Goal: Navigation & Orientation: Find specific page/section

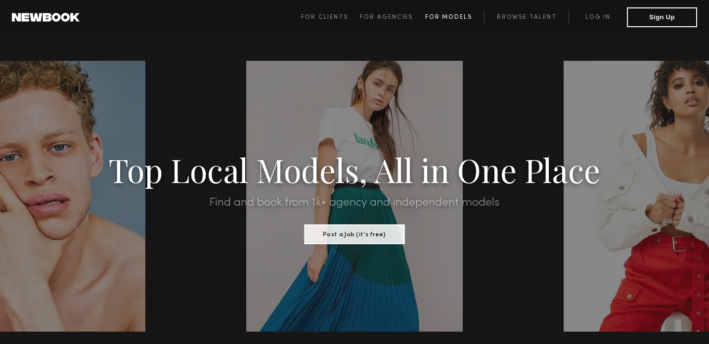
click at [443, 17] on span "For Models" at bounding box center [448, 17] width 47 height 6
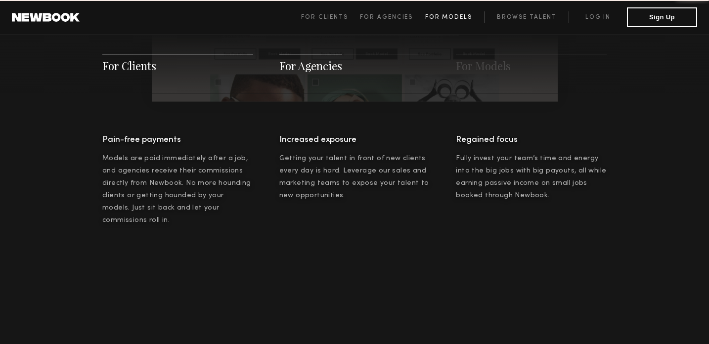
scroll to position [1424, 0]
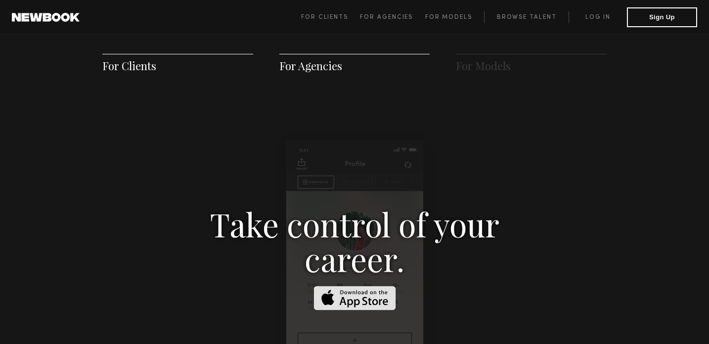
click at [348, 215] on h3 "Take control of your career." at bounding box center [354, 241] width 341 height 69
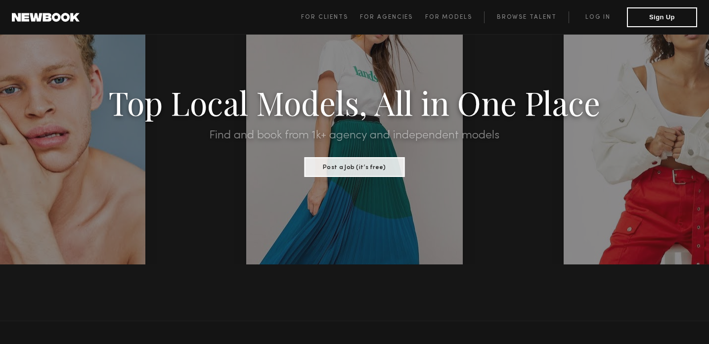
scroll to position [0, 0]
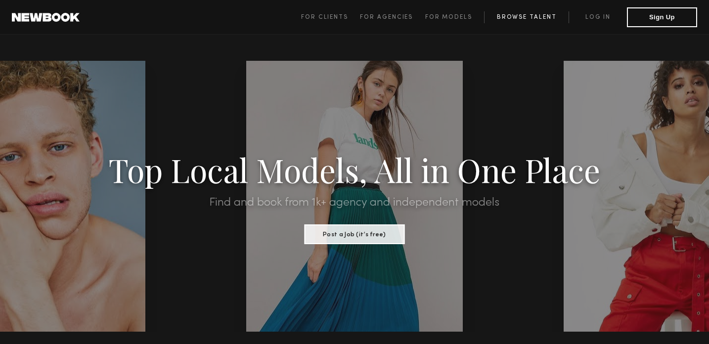
click at [514, 17] on link "Browse Talent" at bounding box center [526, 17] width 85 height 12
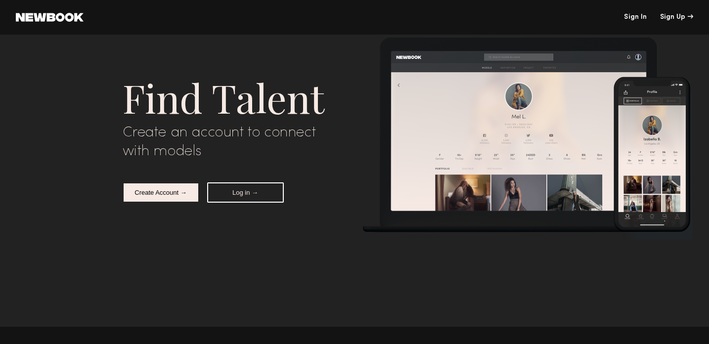
scroll to position [3172, 0]
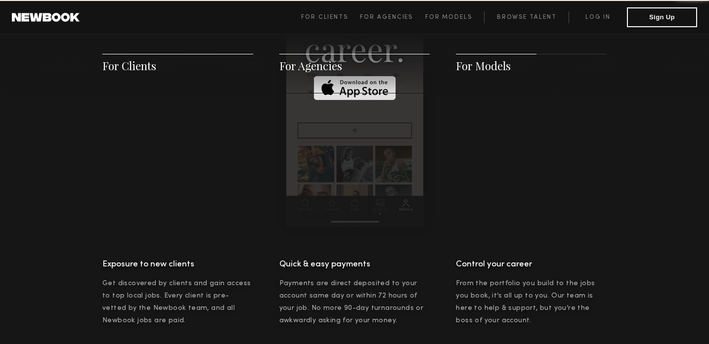
scroll to position [1424, 0]
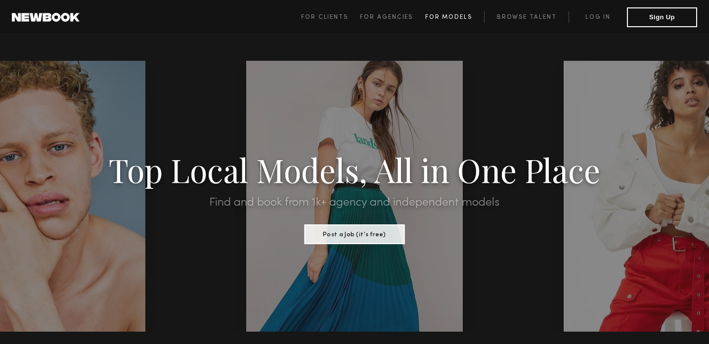
click at [454, 14] on span "For Models" at bounding box center [448, 17] width 47 height 6
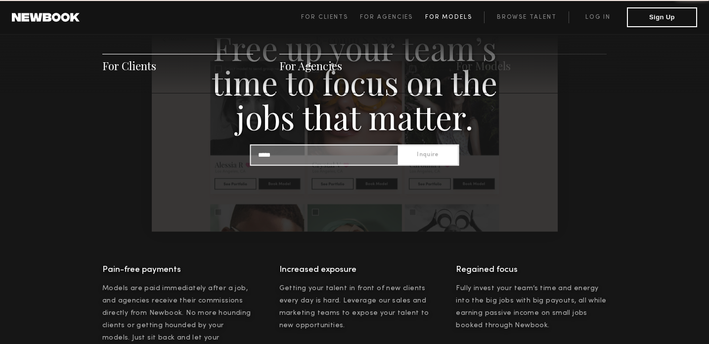
scroll to position [1424, 0]
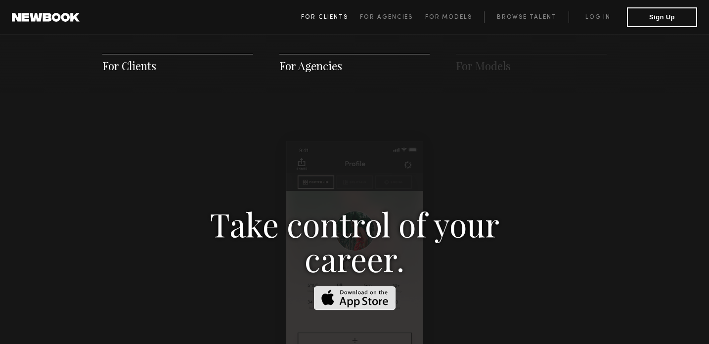
click at [326, 14] on link "For Clients" at bounding box center [330, 17] width 59 height 12
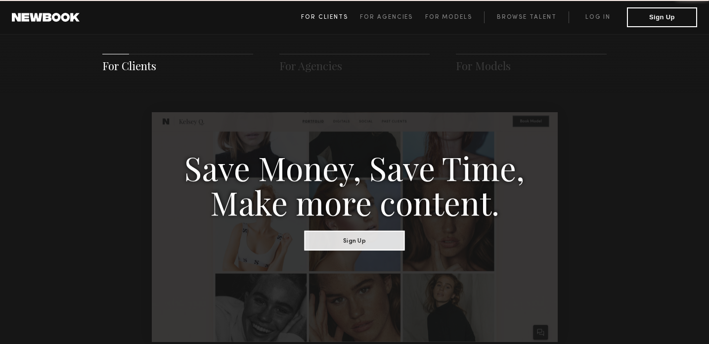
scroll to position [494, 0]
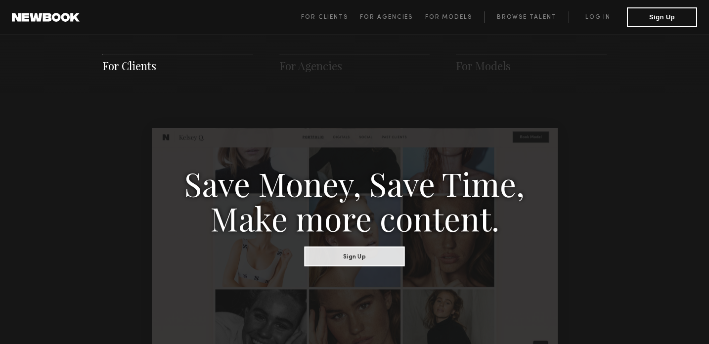
click at [436, 24] on span "For Clients For Agencies For Models Browse Talent Log in Sign Up" at bounding box center [499, 17] width 396 height 20
click at [436, 23] on span "For Clients For Agencies For Models Browse Talent Log in Sign Up" at bounding box center [499, 17] width 396 height 20
click at [446, 22] on link "For Models" at bounding box center [454, 17] width 59 height 12
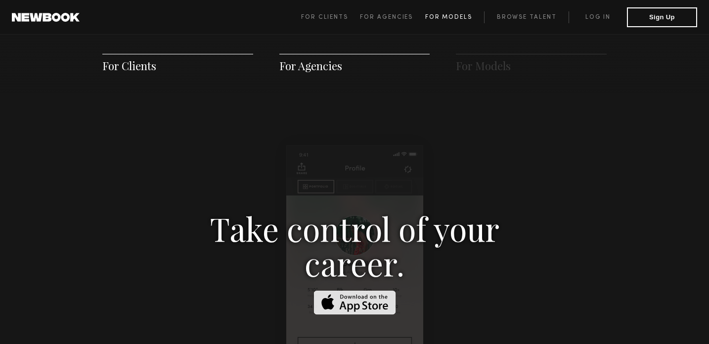
scroll to position [1424, 0]
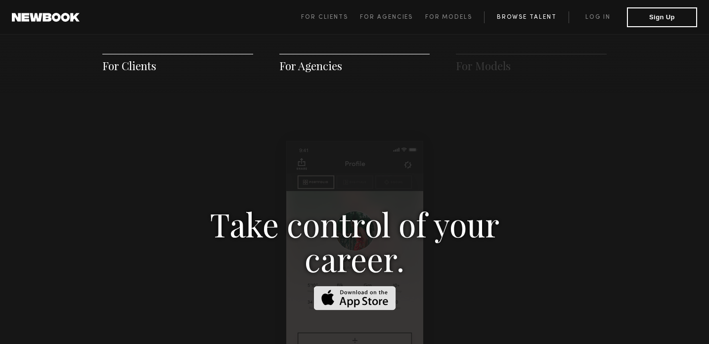
click at [505, 21] on link "Browse Talent" at bounding box center [526, 17] width 85 height 12
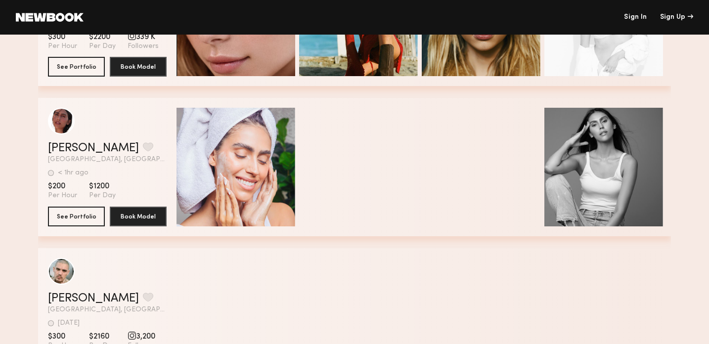
scroll to position [2394, 0]
